Goal: Information Seeking & Learning: Learn about a topic

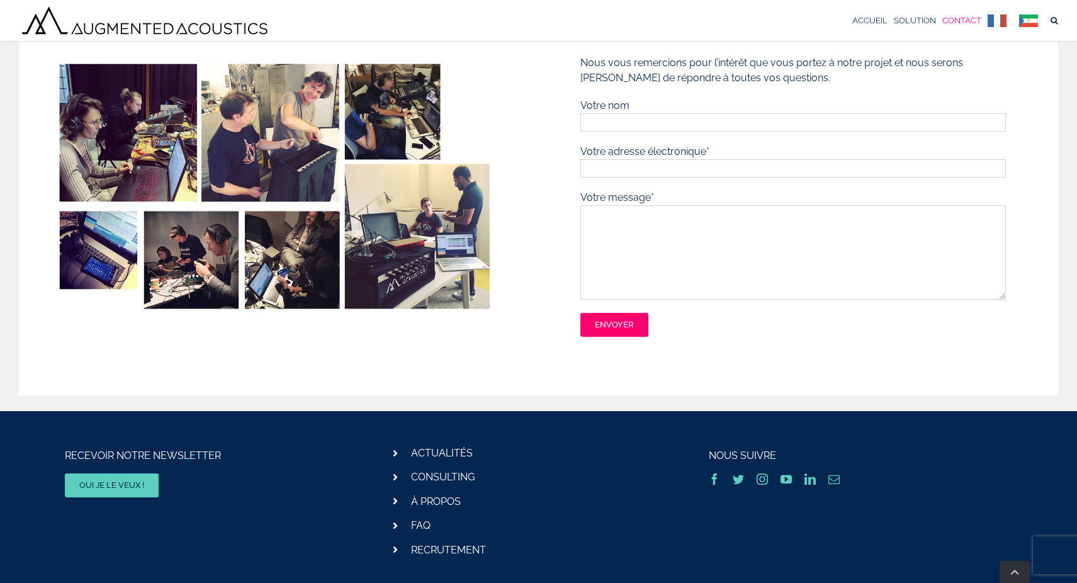
scroll to position [159, 0]
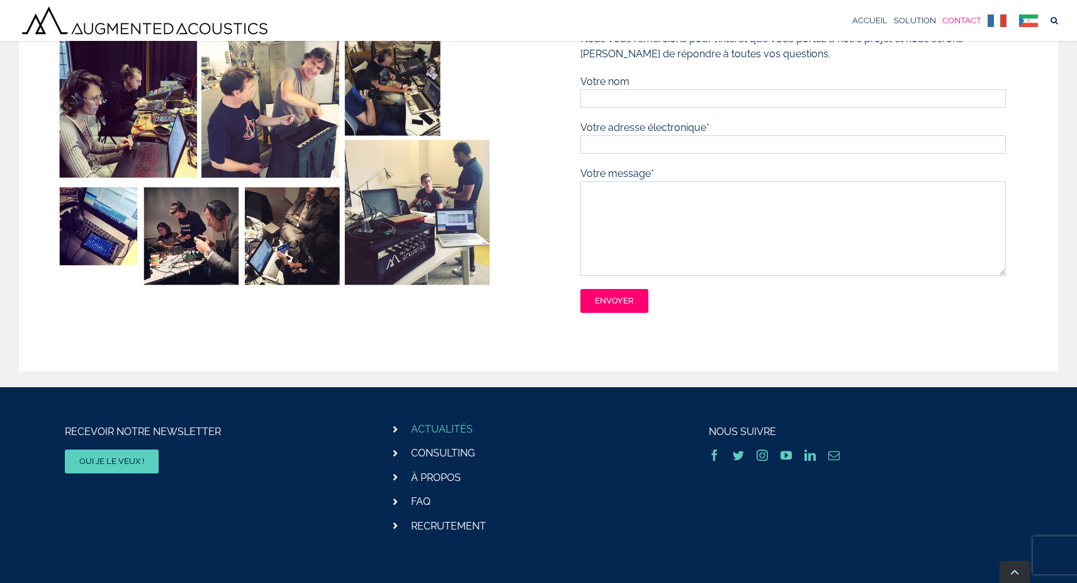
click at [459, 428] on link "ACTUALITÉS" at bounding box center [442, 429] width 62 height 12
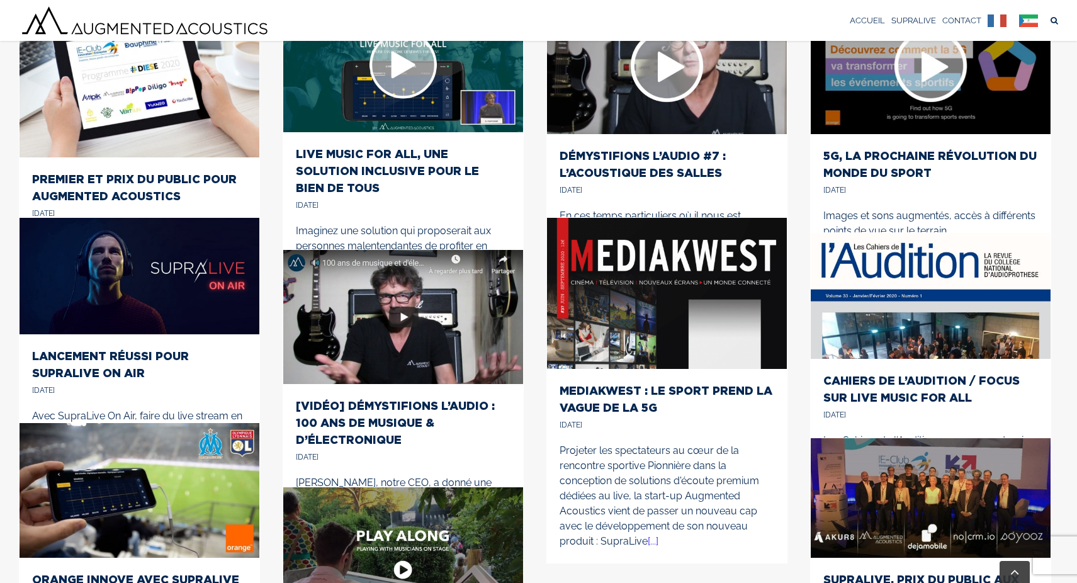
scroll to position [134, 0]
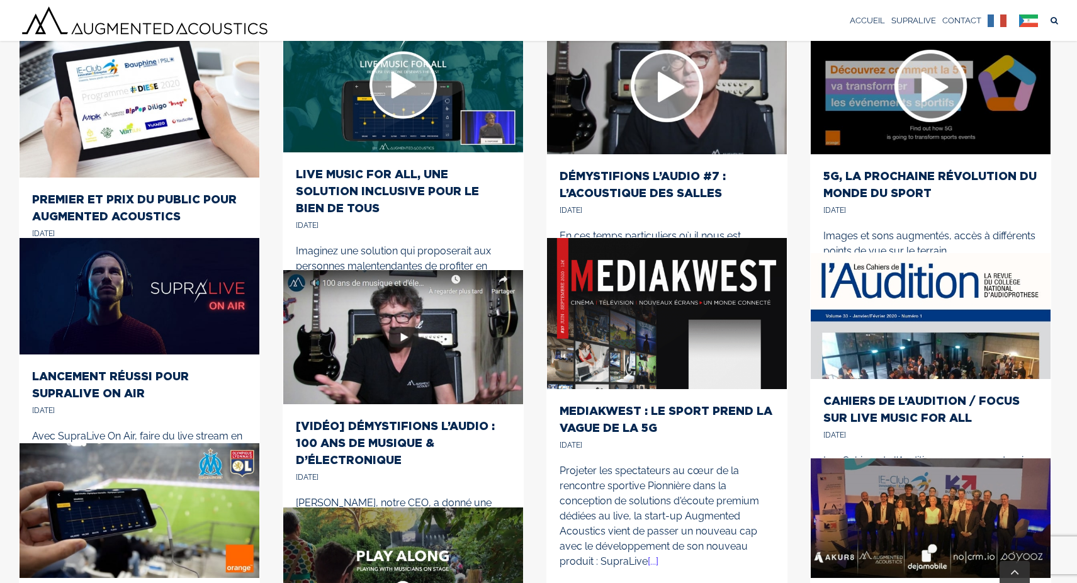
click at [96, 368] on h2 "LANCEMENT RÉUSSI POUR SUPRALIVE ON AIR" at bounding box center [139, 385] width 215 height 34
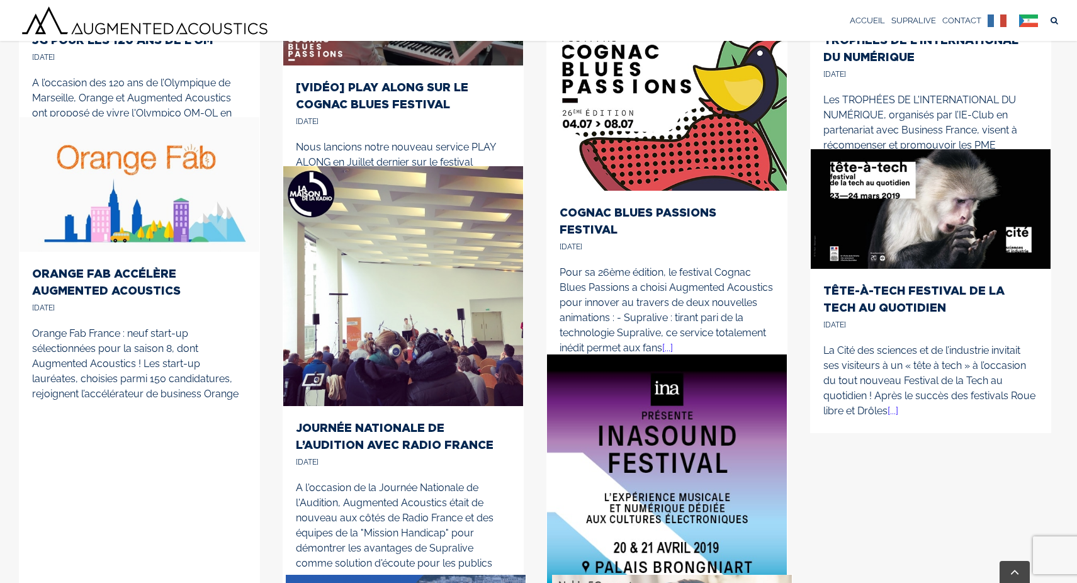
scroll to position [553, 0]
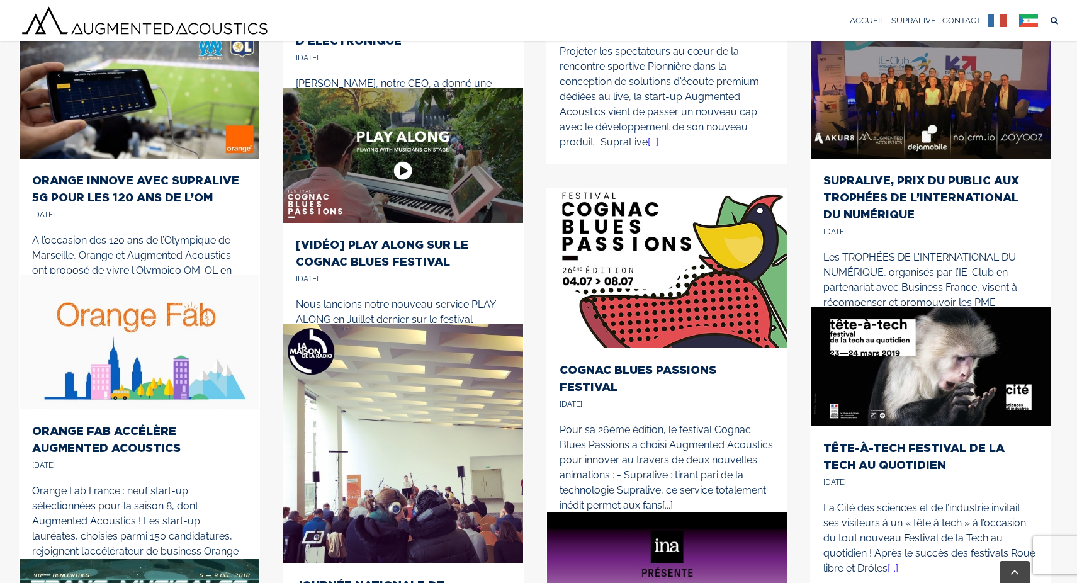
click at [182, 233] on p "A l’occasion des 120 ans de l’Olympique de Marseille, Orange et Augmented Acous…" at bounding box center [139, 278] width 215 height 91
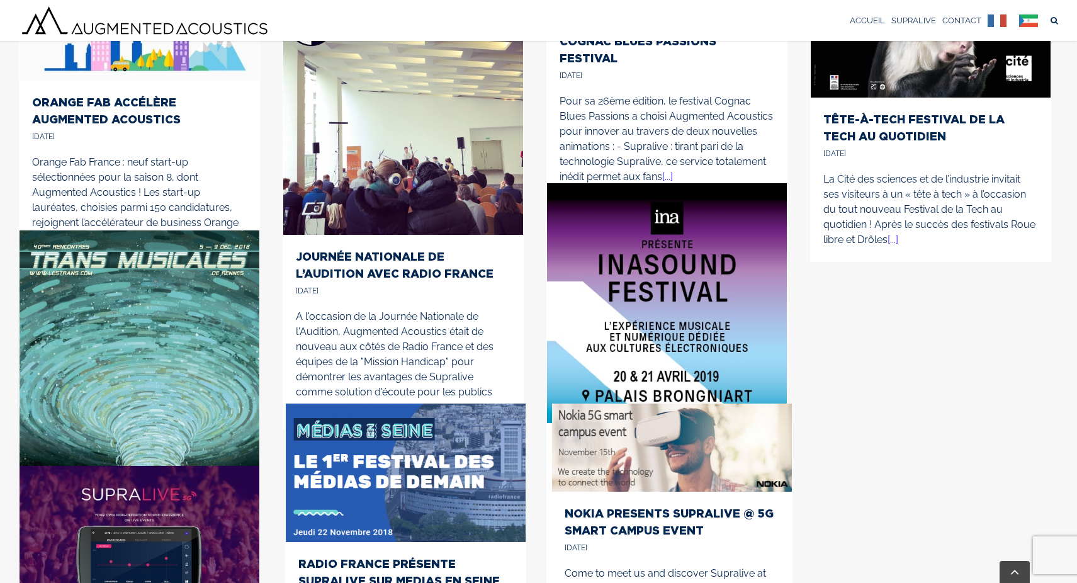
scroll to position [934, 0]
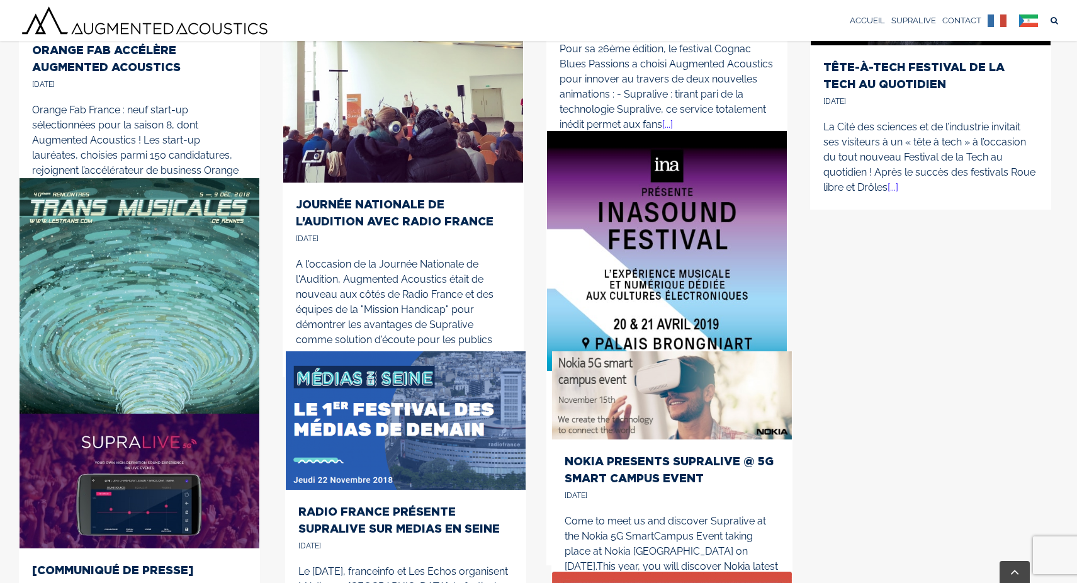
click at [422, 529] on link "RADIO FRANCE PRÉSENTE SUPRALIVE SUR MEDIAS EN SEINE" at bounding box center [398, 520] width 201 height 30
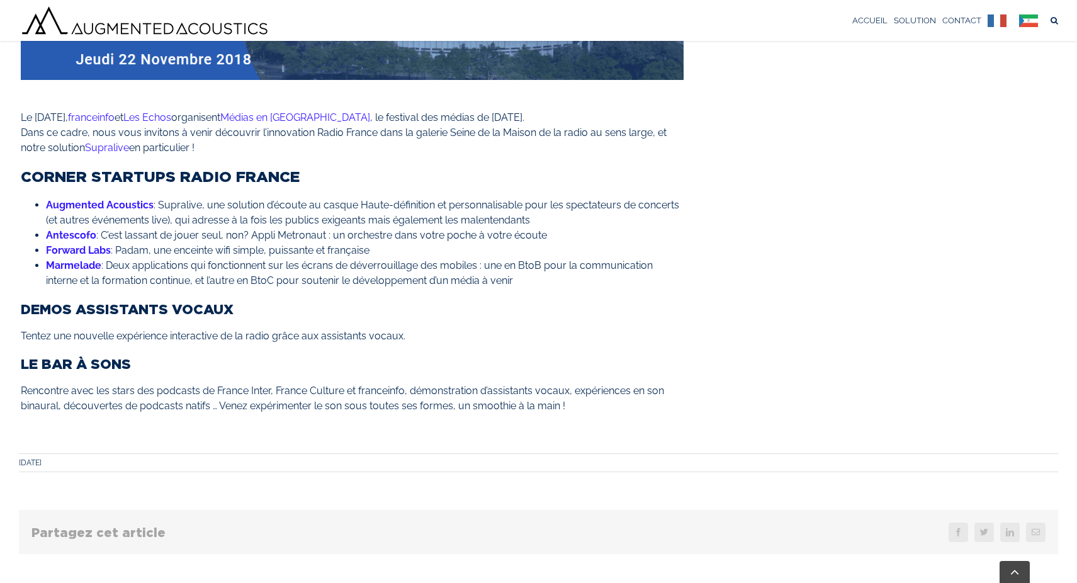
scroll to position [363, 0]
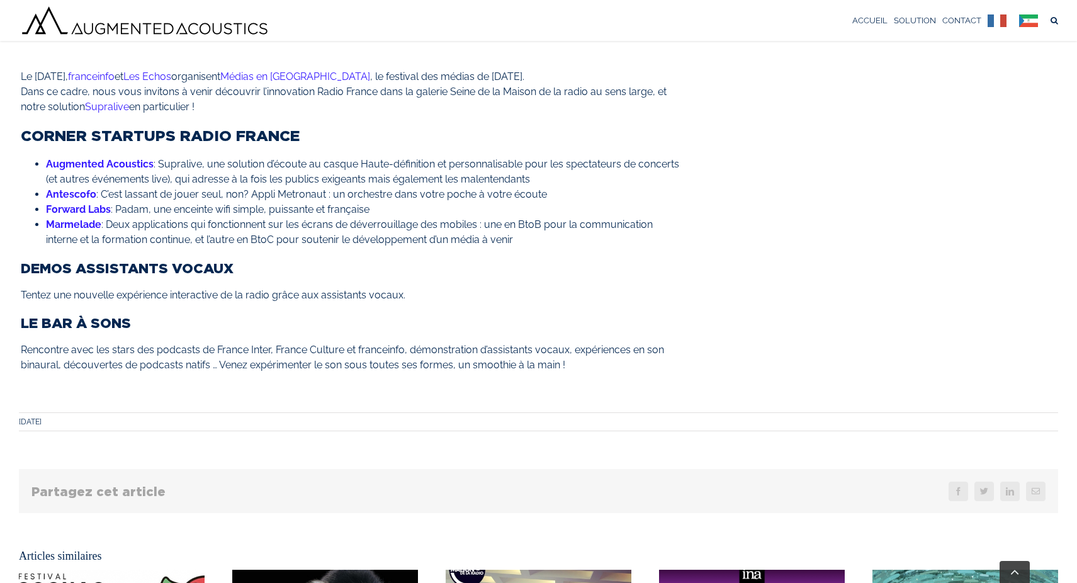
click at [230, 54] on div at bounding box center [352, 54] width 663 height 4
